Goal: Information Seeking & Learning: Learn about a topic

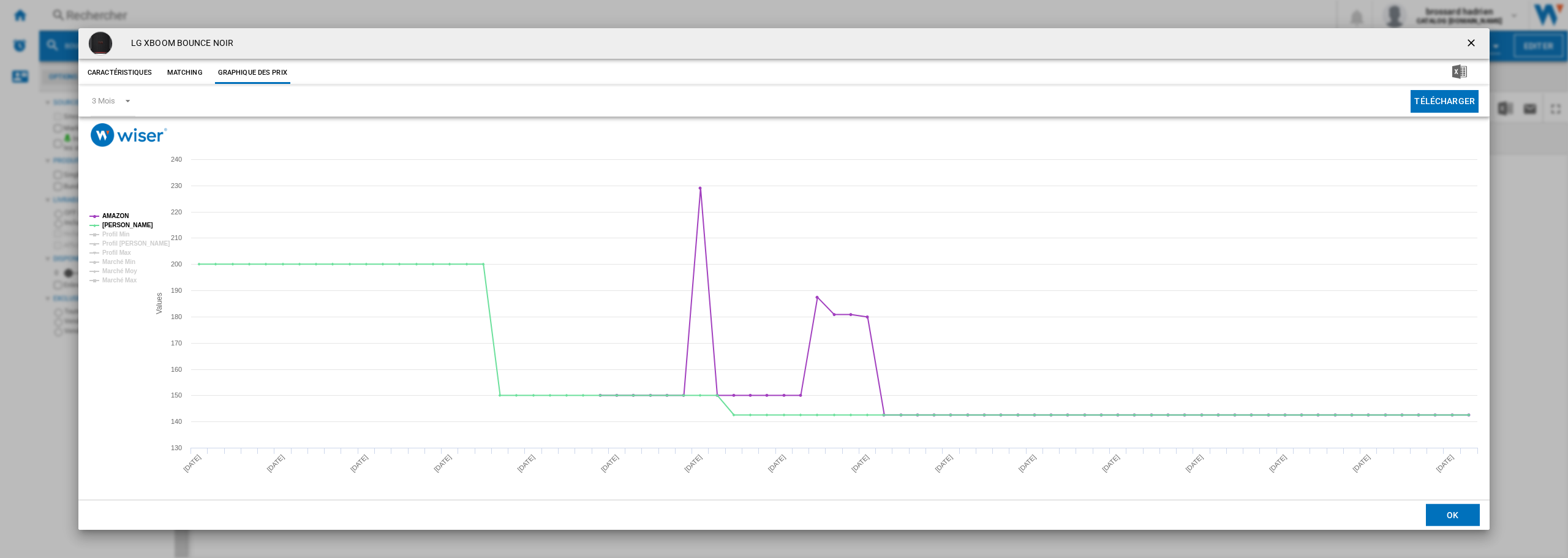
click at [1471, 42] on ng-md-icon "getI18NText('BUTTONS.CLOSE_DIALOG')" at bounding box center [1473, 44] width 15 height 15
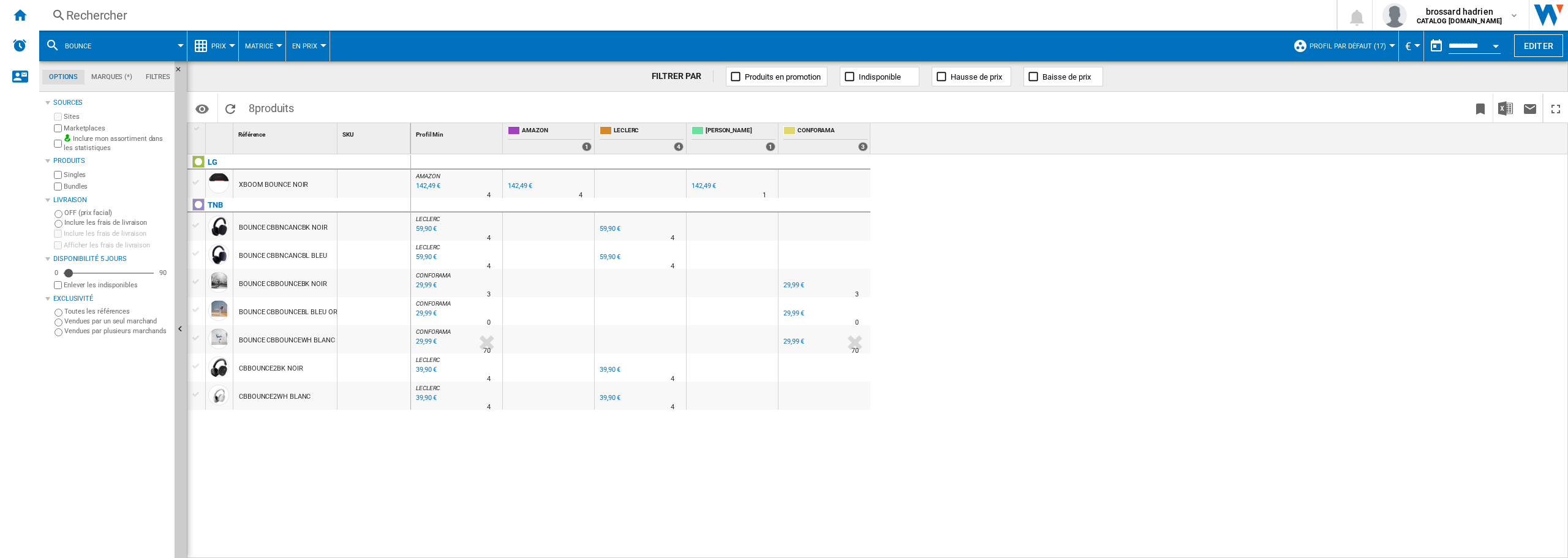
click at [115, 13] on div "Rechercher" at bounding box center [686, 15] width 1239 height 17
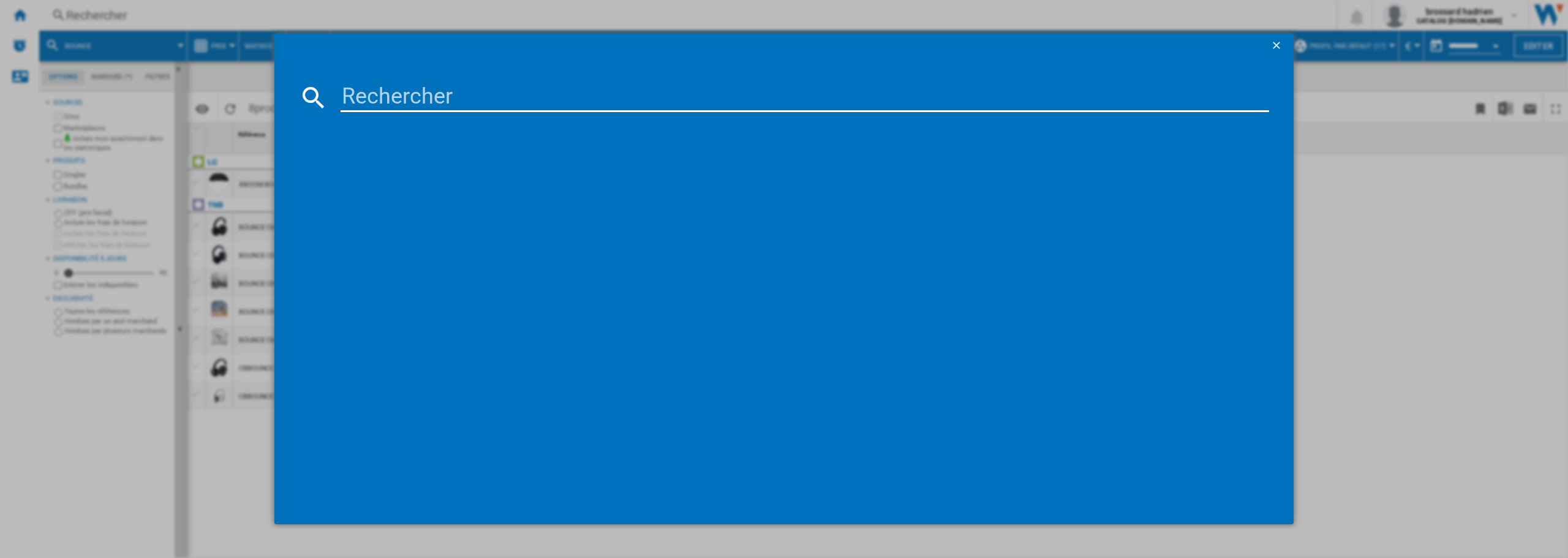
click at [373, 102] on input at bounding box center [805, 97] width 929 height 29
type input "43UA73"
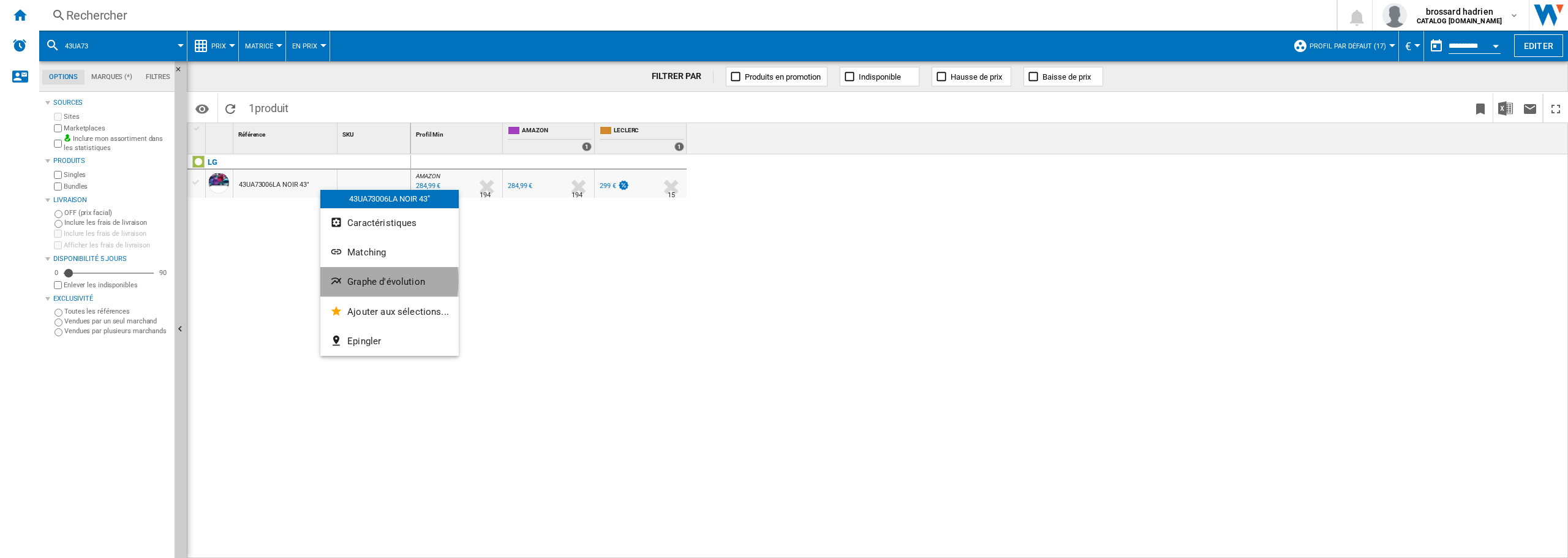
click at [368, 280] on span "Graphe d'évolution" at bounding box center [386, 282] width 77 height 11
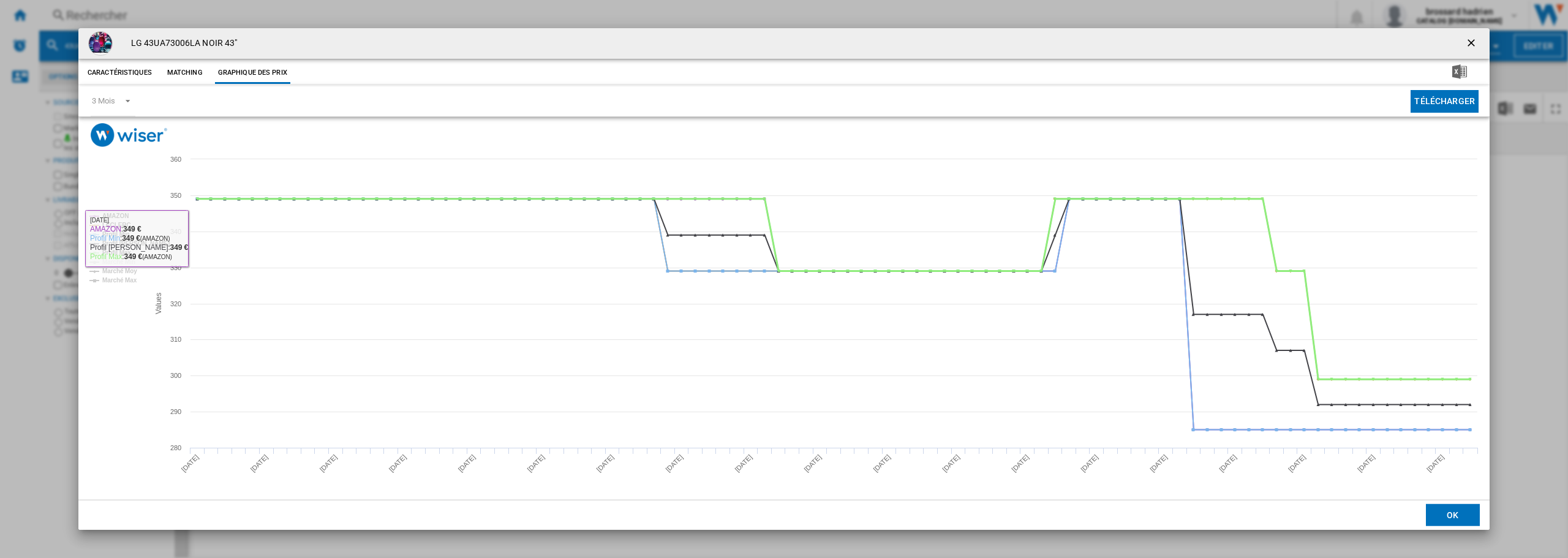
click at [118, 255] on tspan "Profil Max" at bounding box center [117, 252] width 29 height 7
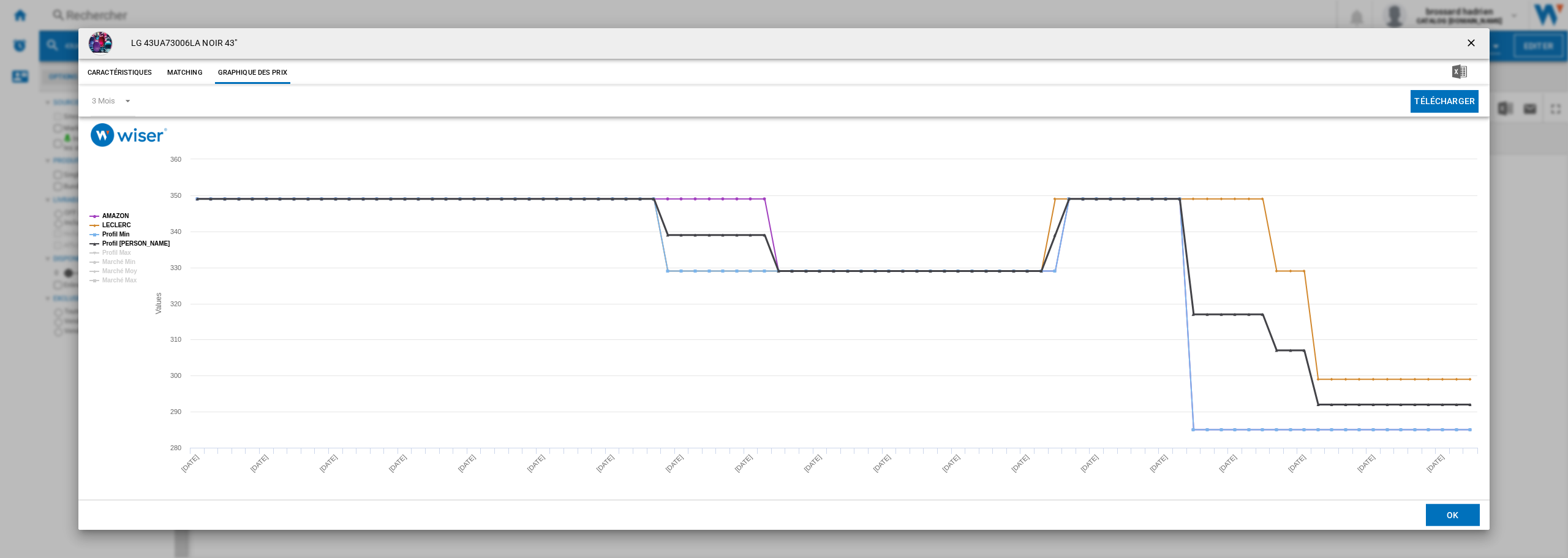
click at [114, 240] on tspan "Profil [PERSON_NAME]" at bounding box center [136, 243] width 67 height 7
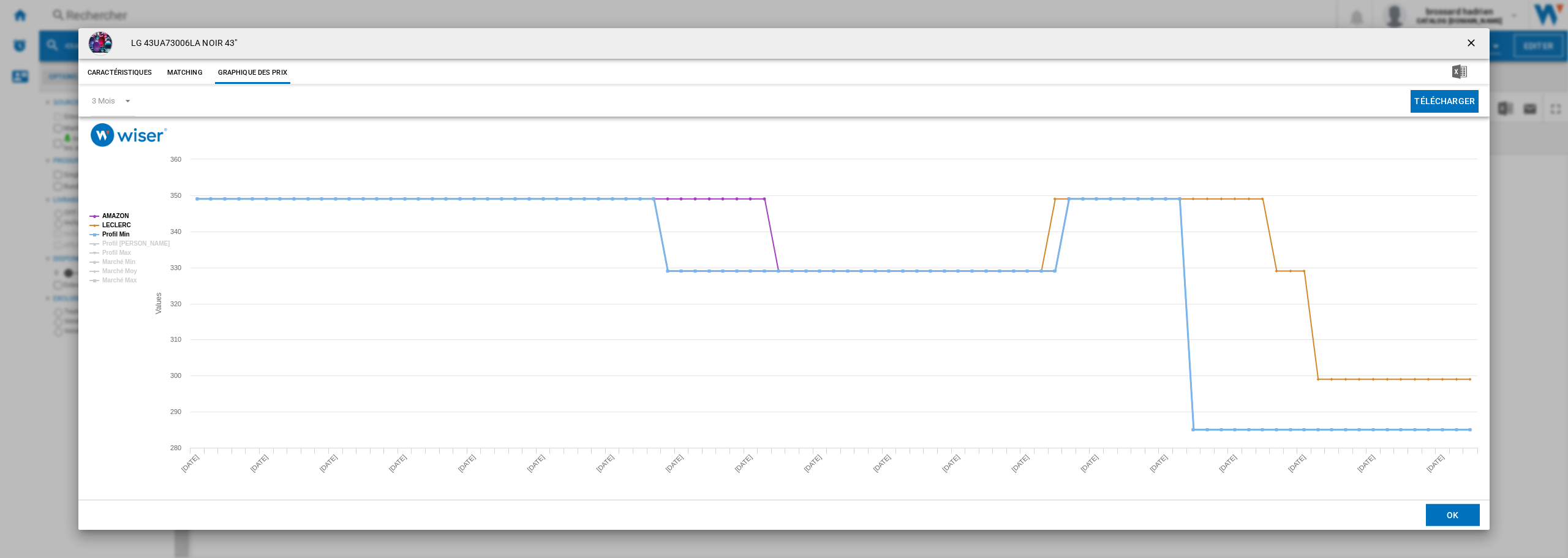
click at [114, 231] on tspan "Profil Min" at bounding box center [116, 234] width 27 height 7
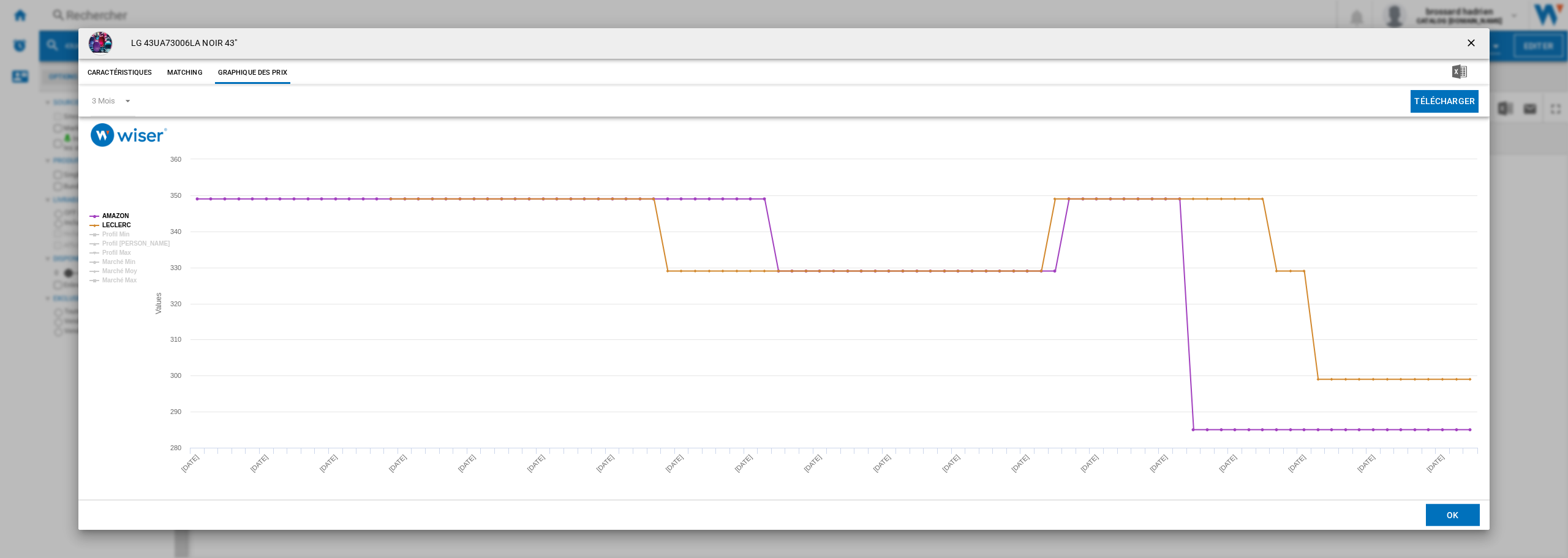
click at [1471, 41] on ng-md-icon "getI18NText('BUTTONS.CLOSE_DIALOG')" at bounding box center [1473, 44] width 15 height 15
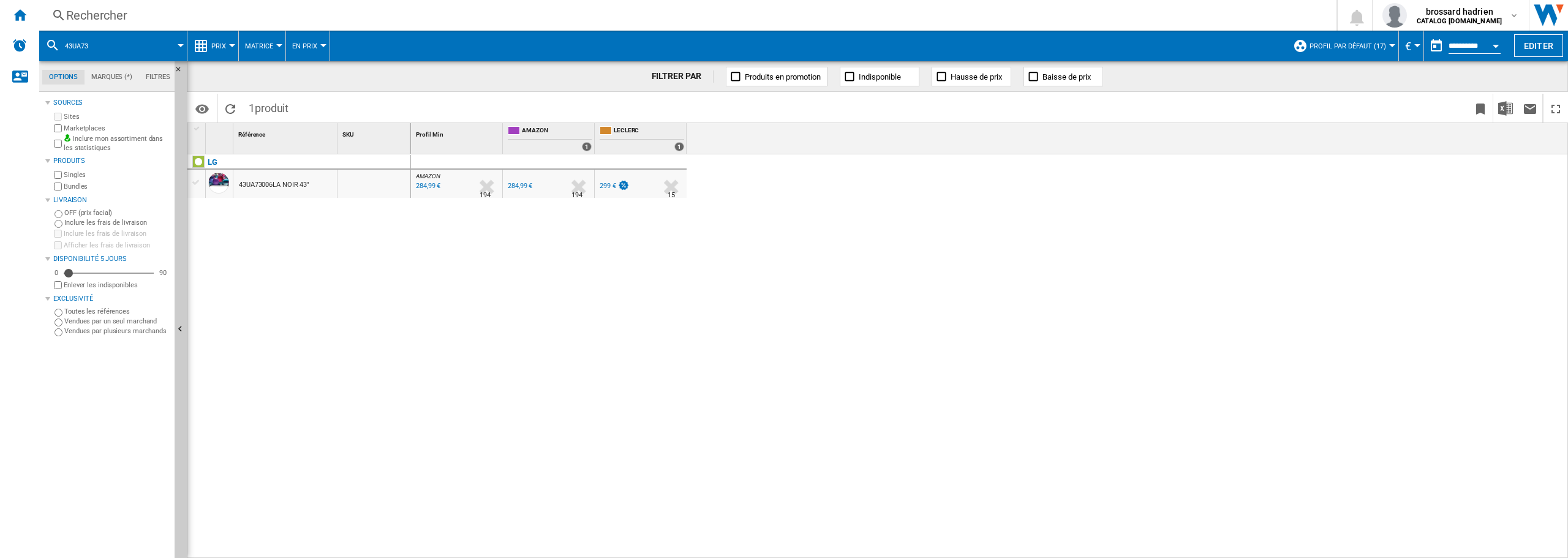
click at [103, 6] on div "Rechercher Rechercher 0 [GEOGRAPHIC_DATA] hadrien CATALOG [DOMAIN_NAME] CATALOG…" at bounding box center [803, 15] width 1529 height 31
click at [114, 16] on div "Rechercher" at bounding box center [686, 15] width 1239 height 17
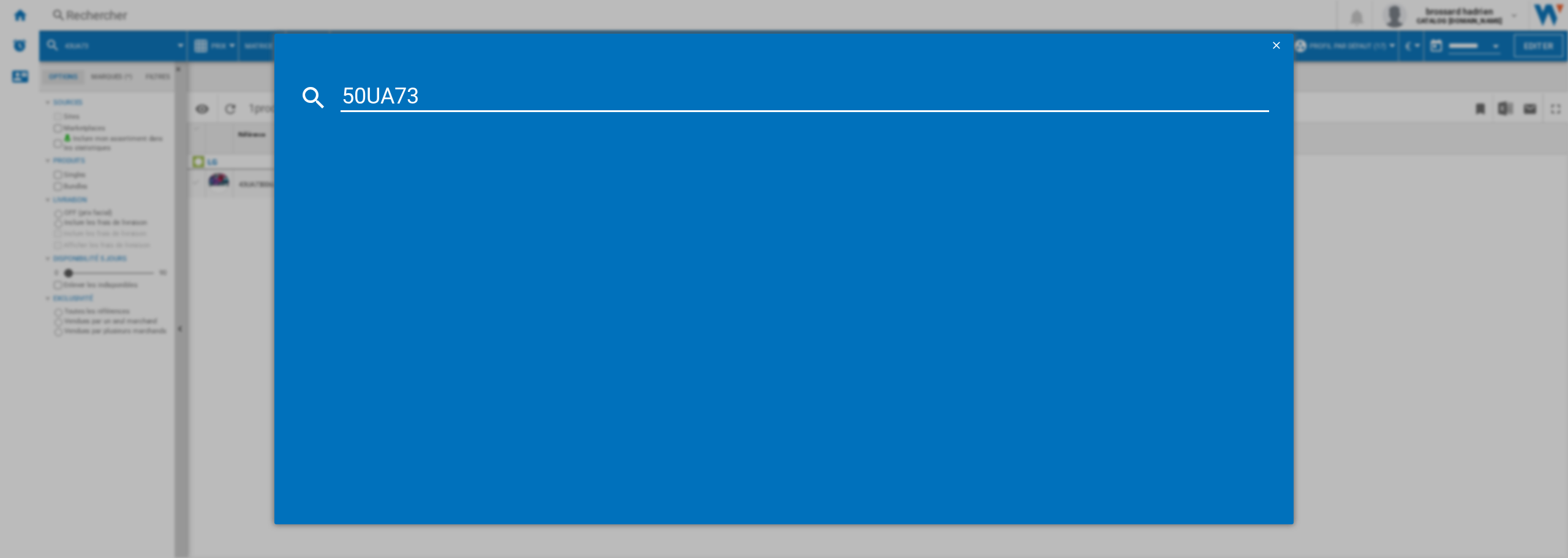
type input "50UA73"
drag, startPoint x: 403, startPoint y: 175, endPoint x: 381, endPoint y: 194, distance: 29.1
click at [380, 197] on div "LG 50UA73006LA NOIR 50"" at bounding box center [790, 189] width 958 height 54
click at [383, 175] on div "LG 50UA73006LA NOIR 50"" at bounding box center [793, 176] width 917 height 13
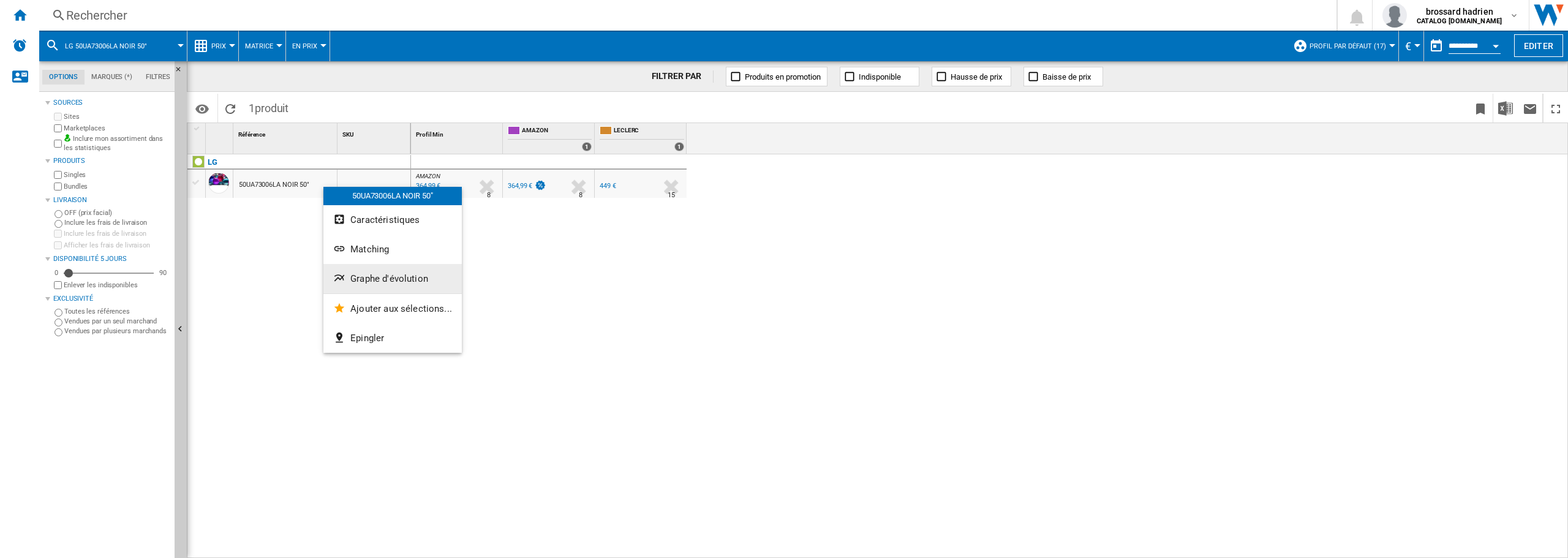
click at [372, 280] on span "Graphe d'évolution" at bounding box center [389, 278] width 77 height 11
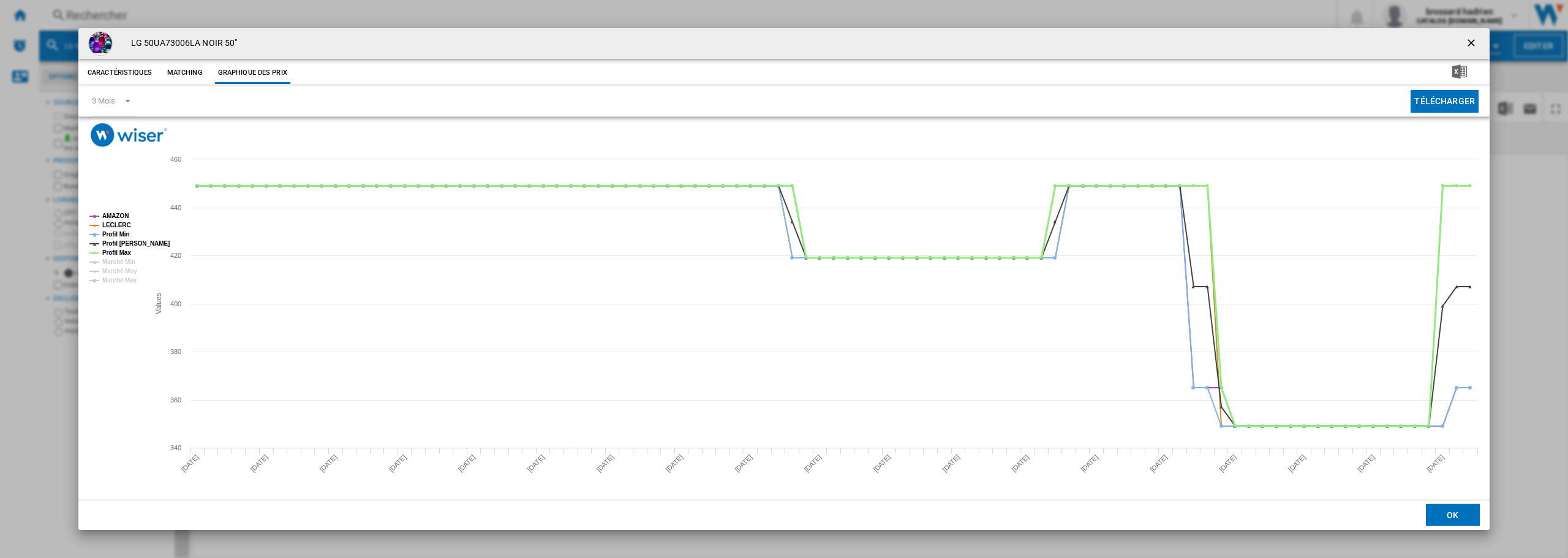
drag, startPoint x: 110, startPoint y: 253, endPoint x: 111, endPoint y: 245, distance: 8.1
click at [110, 251] on tspan "Profil Max" at bounding box center [117, 252] width 29 height 7
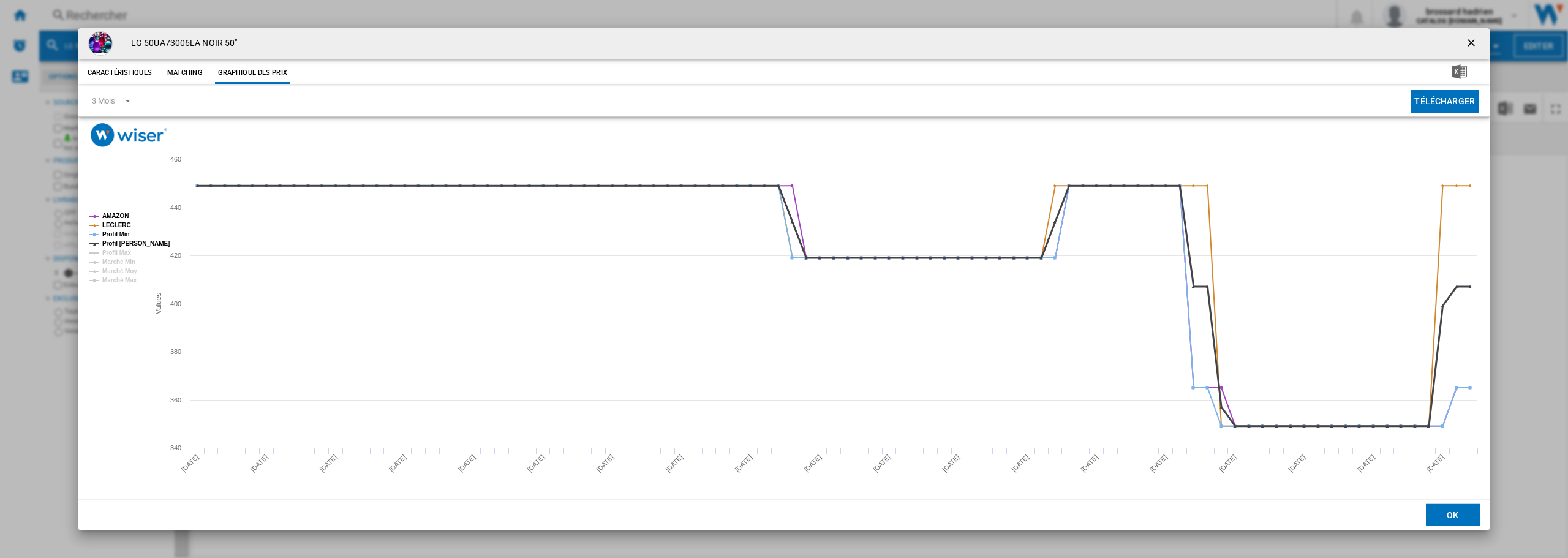
click at [111, 244] on tspan "Profil [PERSON_NAME]" at bounding box center [136, 243] width 67 height 7
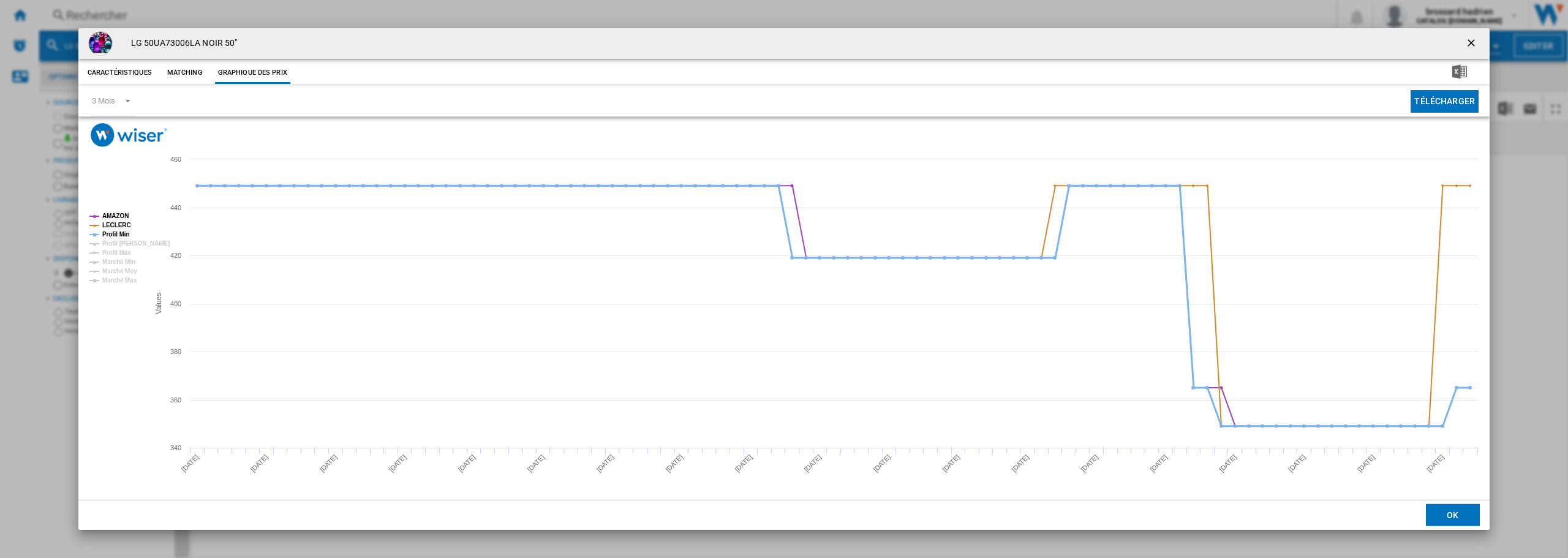
click at [112, 234] on tspan "Profil Min" at bounding box center [116, 234] width 27 height 7
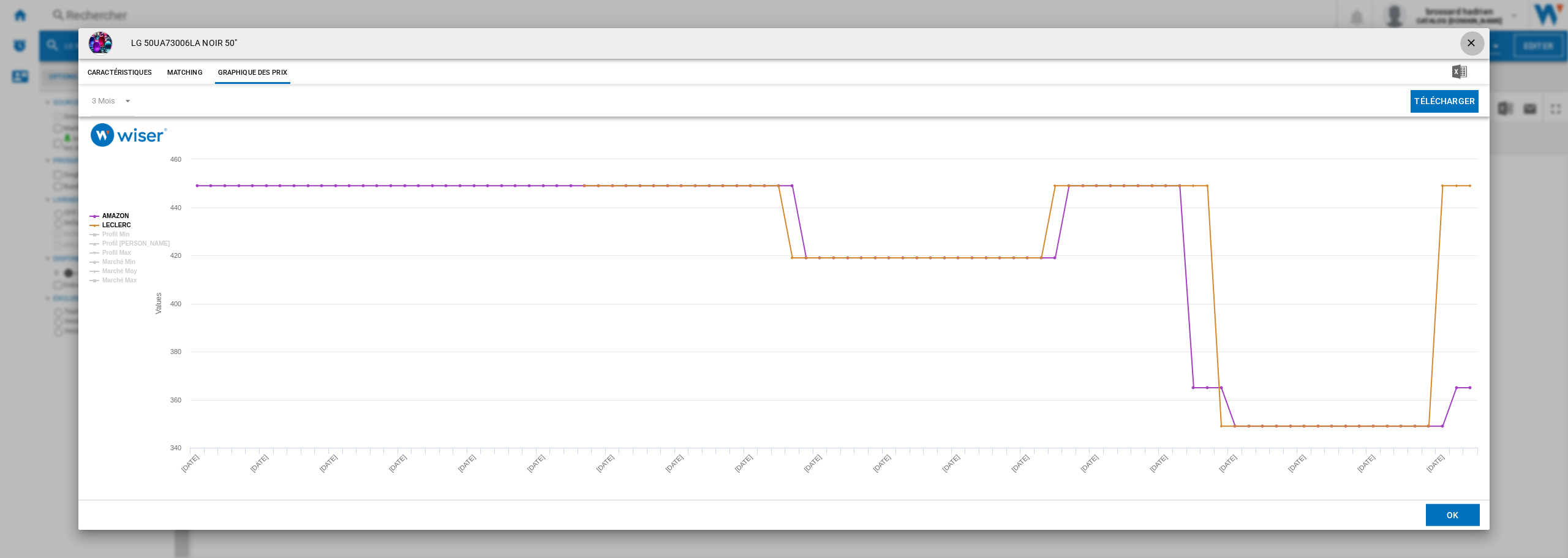
click at [1477, 41] on ng-md-icon "getI18NText('BUTTONS.CLOSE_DIALOG')" at bounding box center [1473, 44] width 15 height 15
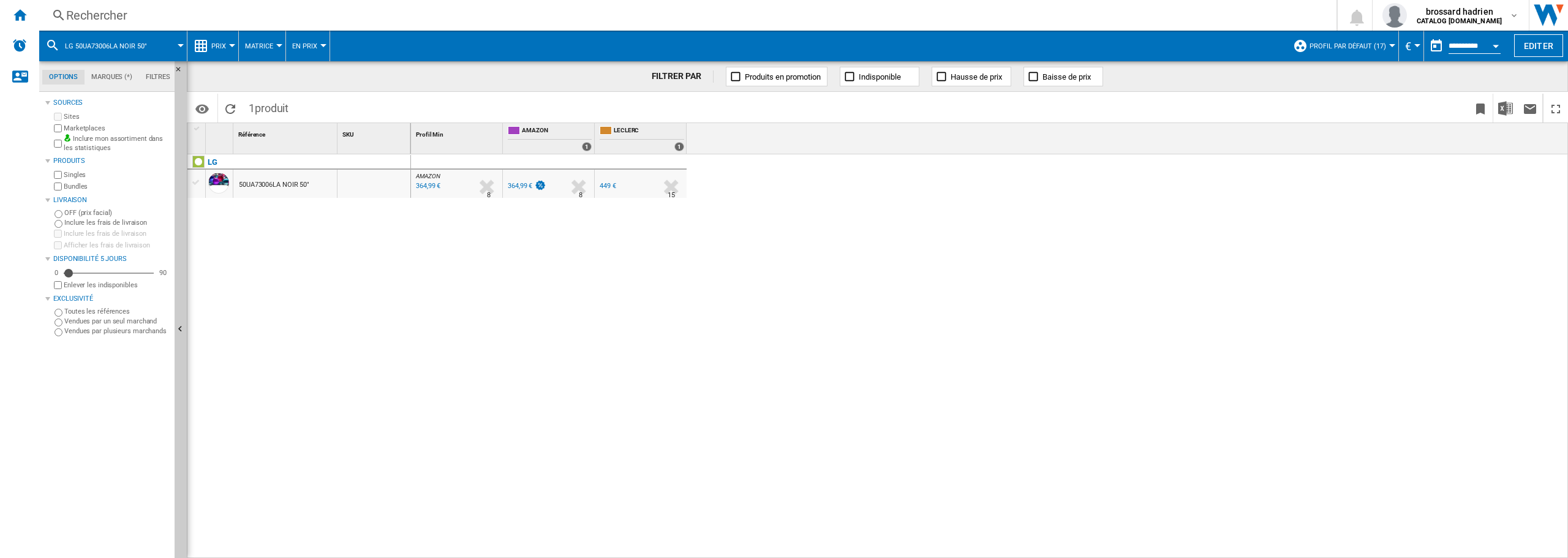
click at [107, 7] on div "Rechercher" at bounding box center [686, 15] width 1239 height 17
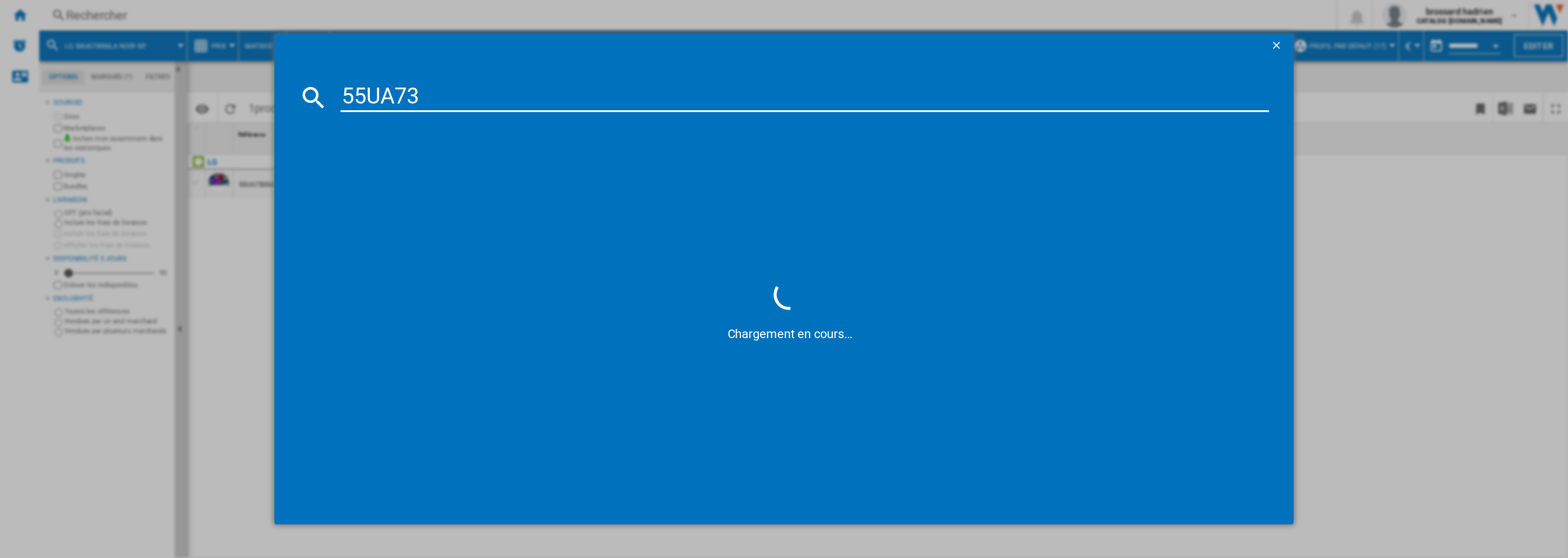
type input "55UA73"
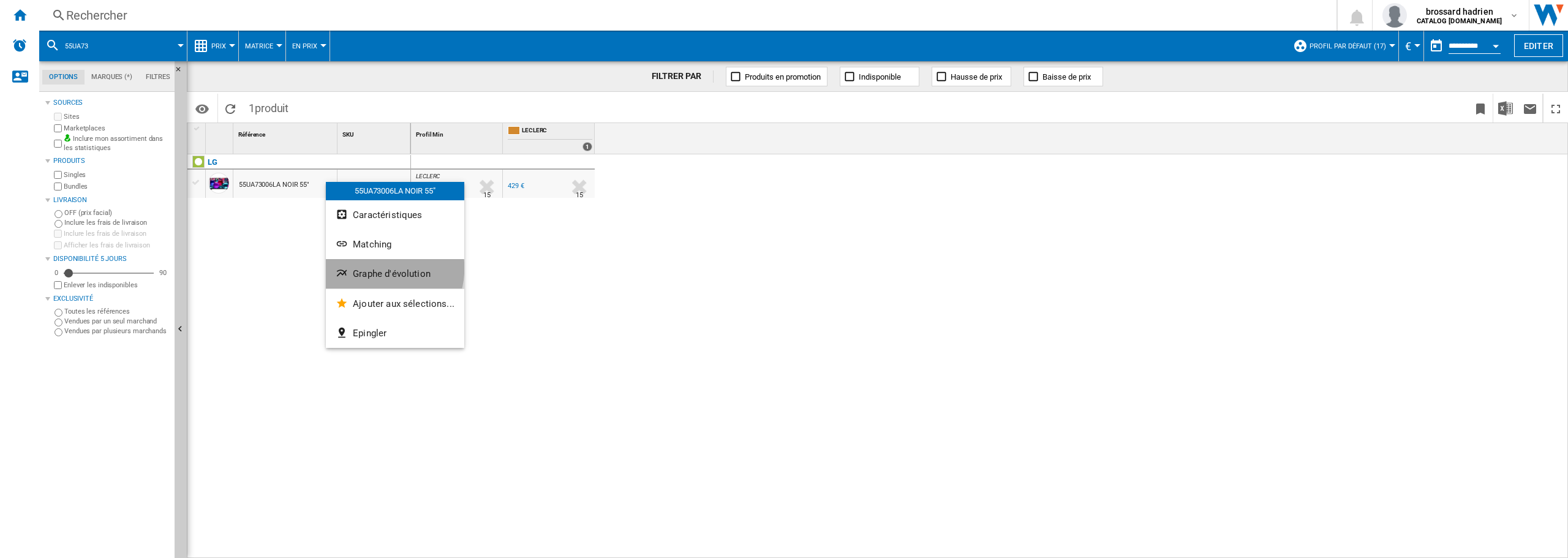
click at [375, 268] on span "Graphe d'évolution" at bounding box center [391, 273] width 77 height 11
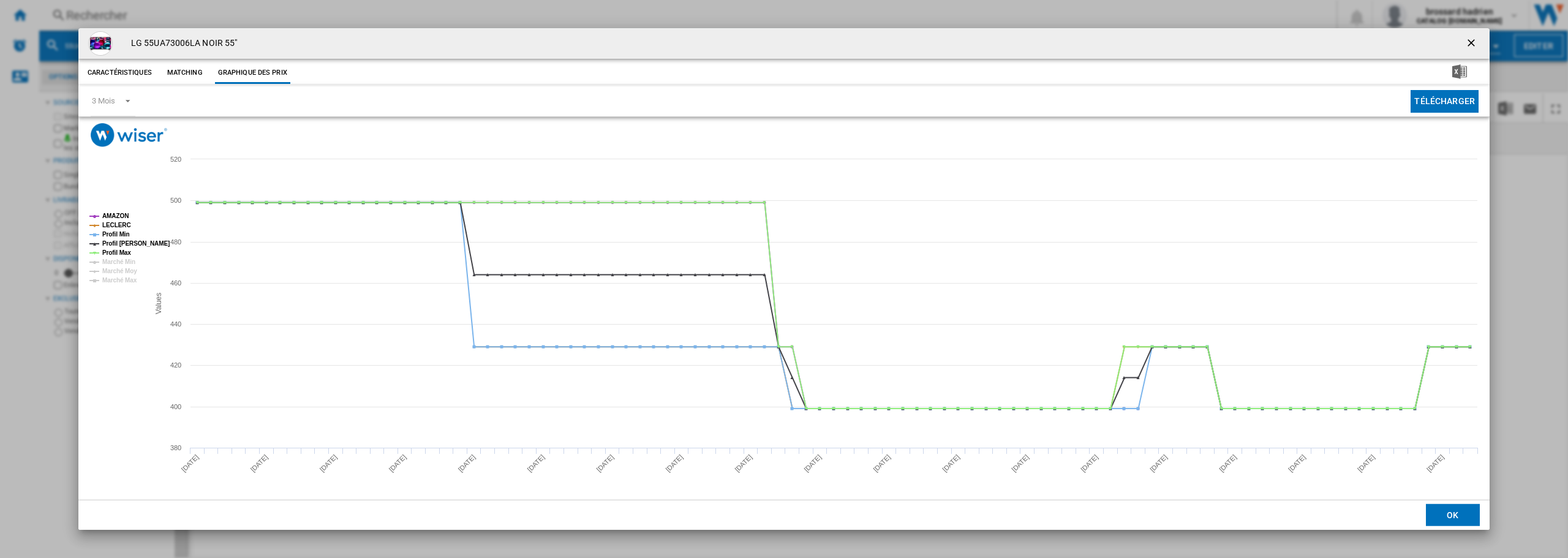
click at [280, 303] on icon "Created with Highcharts 5.0.14 Values 400 500 380 420 440 460 480 520 AMAZON [P…" at bounding box center [784, 323] width 1412 height 352
click at [121, 233] on tspan "Profil Min" at bounding box center [116, 234] width 27 height 7
click at [122, 246] on tspan "Profil [PERSON_NAME]" at bounding box center [136, 243] width 67 height 7
click at [121, 251] on tspan "Profil Max" at bounding box center [117, 252] width 29 height 7
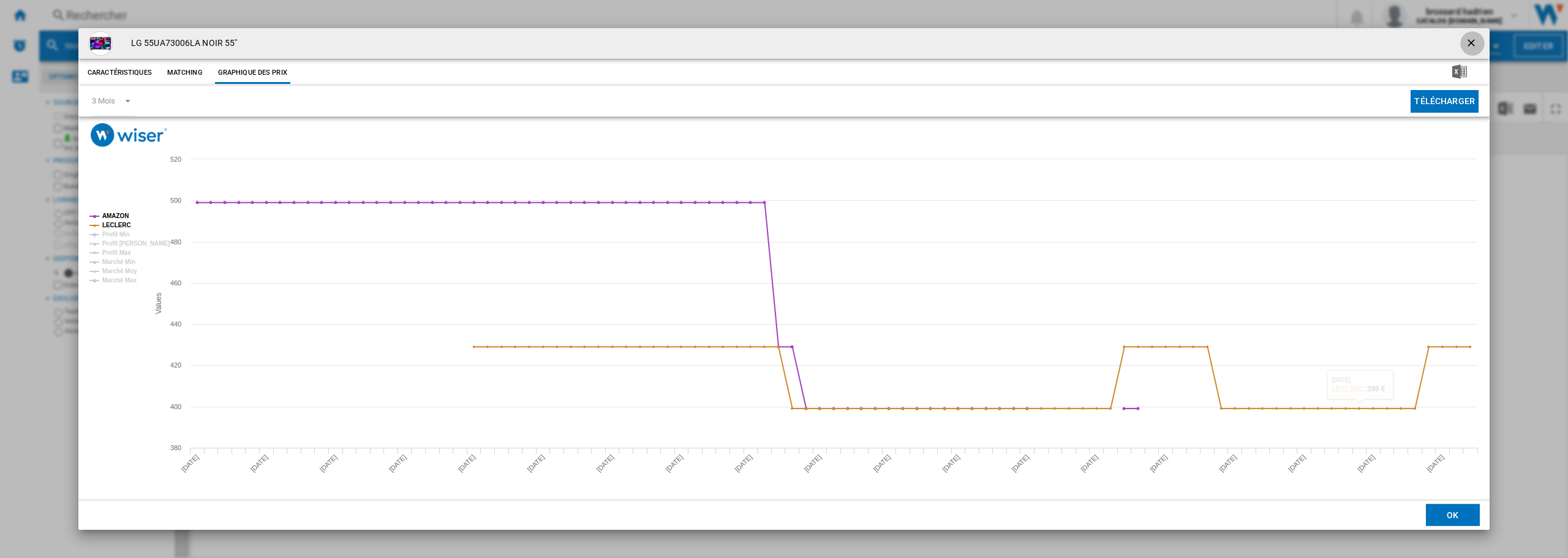
click at [1472, 39] on ng-md-icon "getI18NText('BUTTONS.CLOSE_DIALOG')" at bounding box center [1473, 44] width 15 height 15
